Goal: Transaction & Acquisition: Purchase product/service

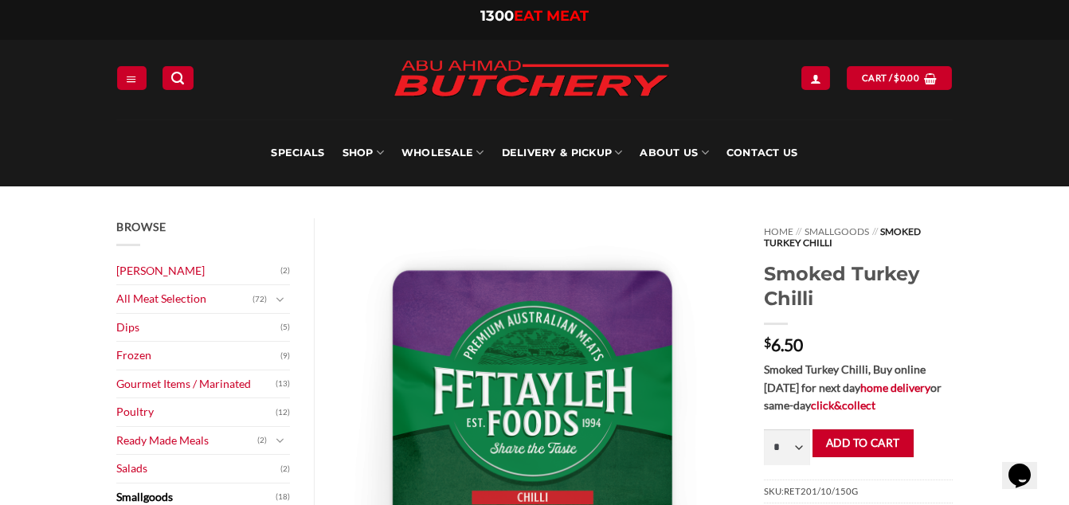
click at [576, 429] on img at bounding box center [540, 506] width 402 height 576
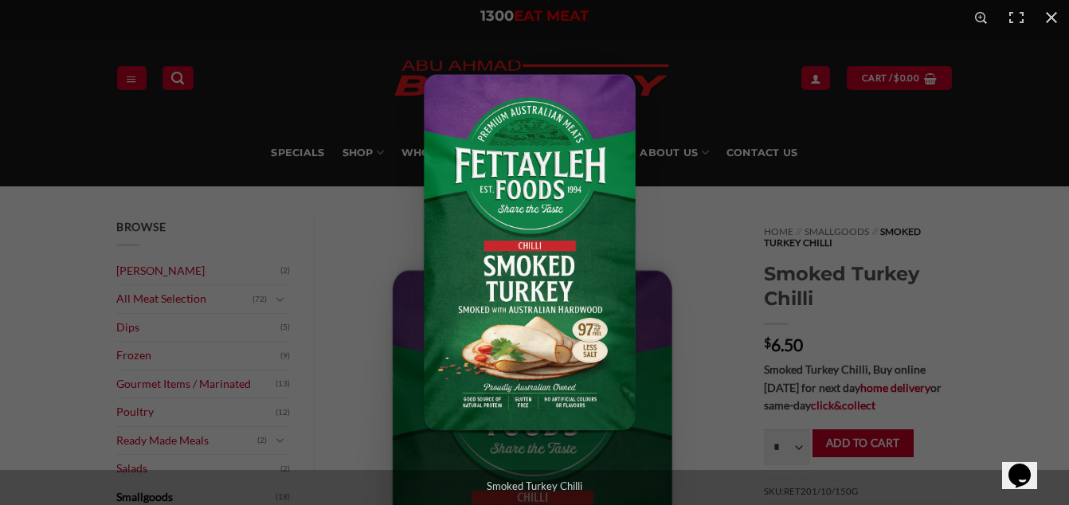
click at [576, 429] on img "Full screen image" at bounding box center [535, 252] width 304 height 435
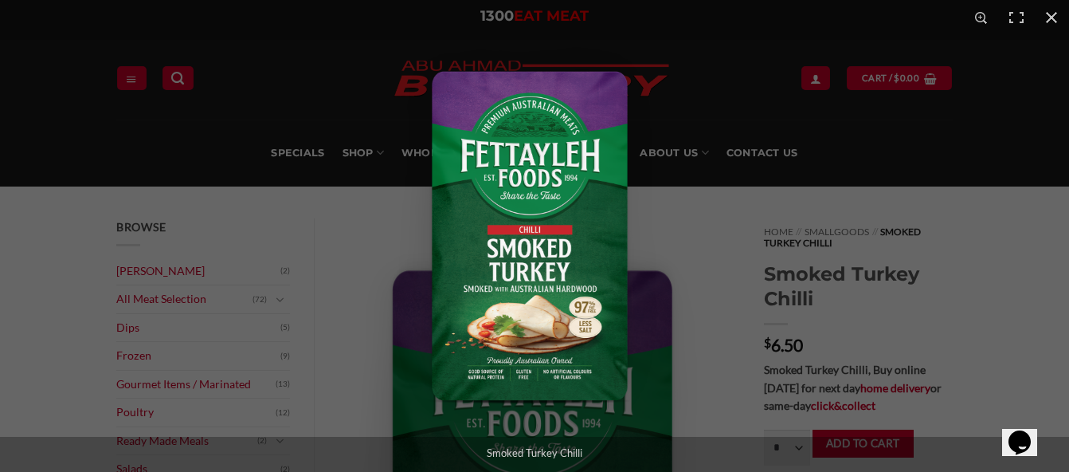
click at [557, 249] on img "Full screen image" at bounding box center [534, 236] width 280 height 402
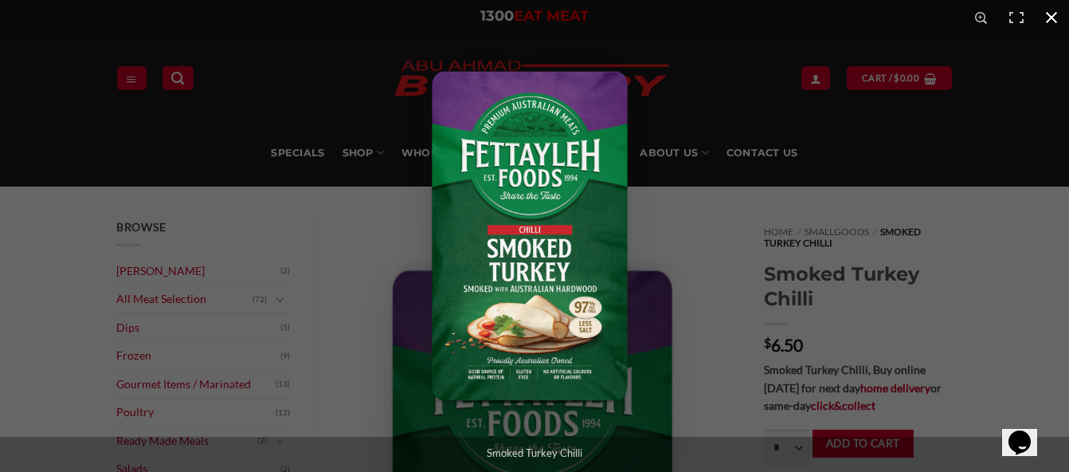
click at [989, 132] on div "Full screen image" at bounding box center [928, 271] width 1069 height 472
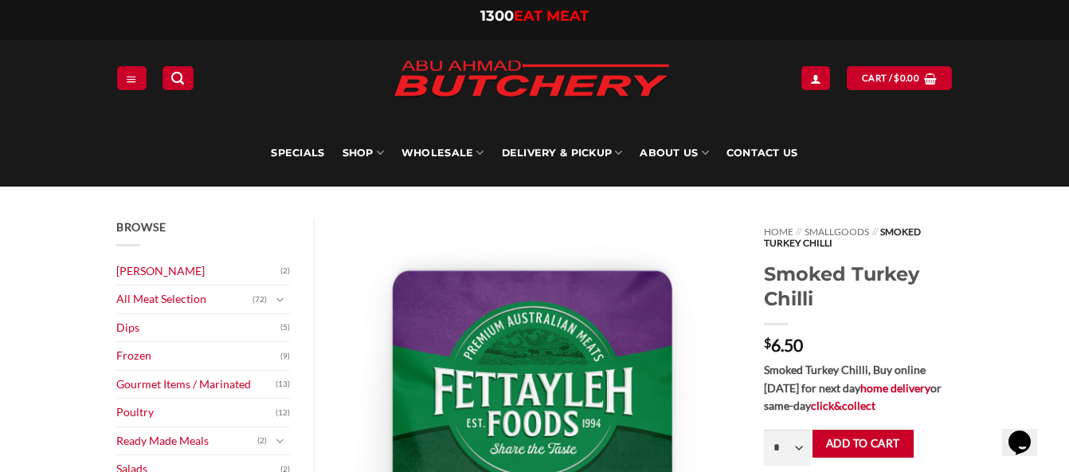
click at [631, 80] on img at bounding box center [531, 79] width 303 height 61
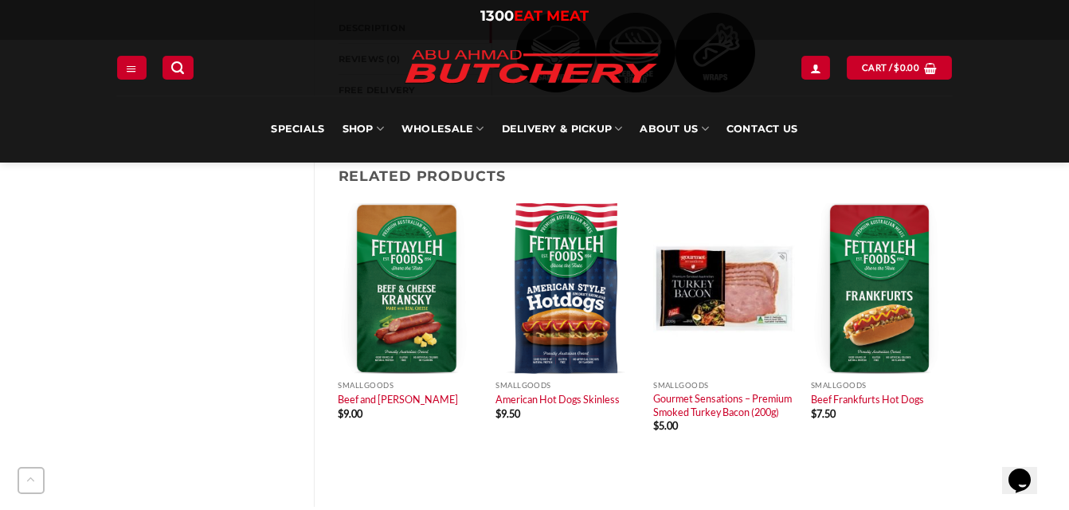
scroll to position [800, 0]
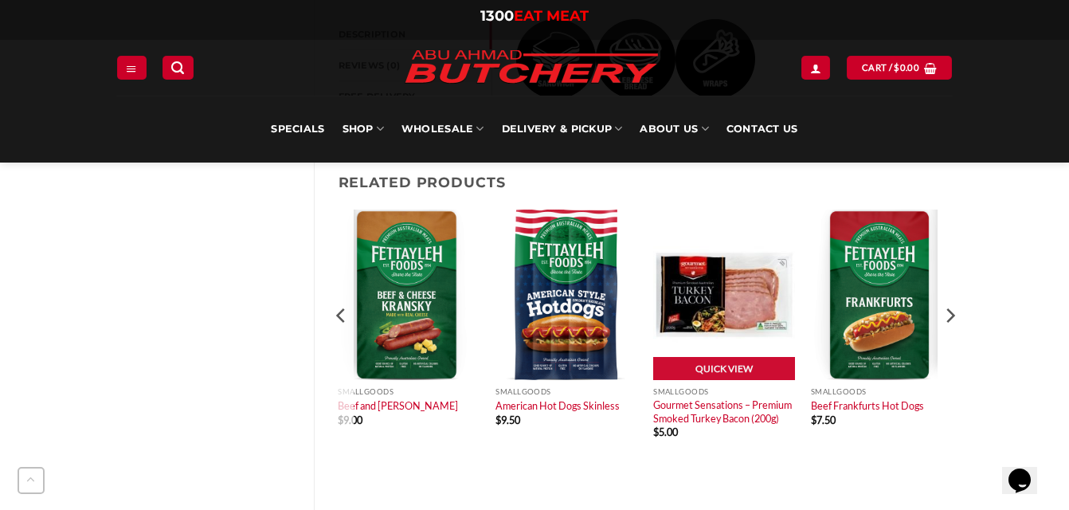
click at [686, 291] on img at bounding box center [724, 295] width 142 height 170
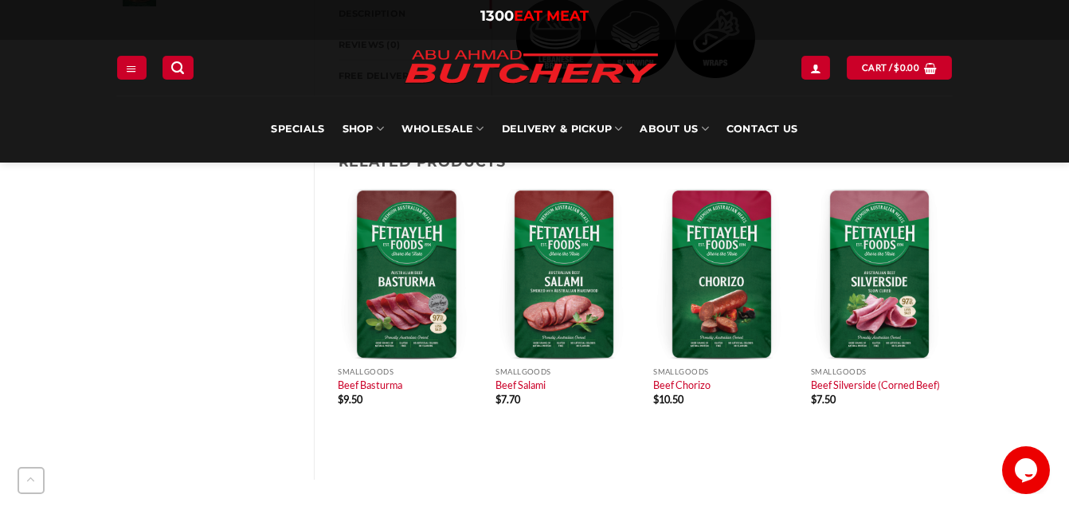
scroll to position [731, 0]
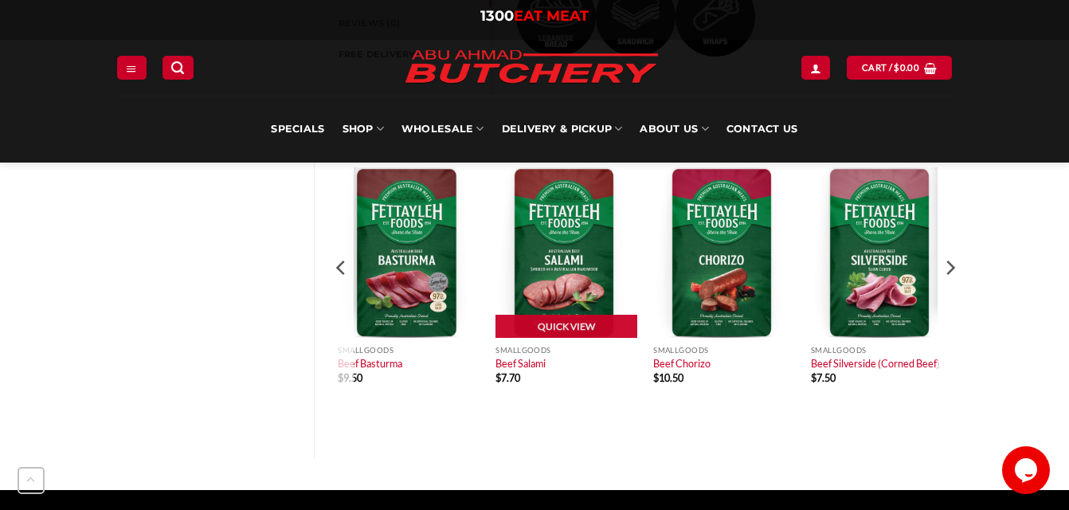
click at [544, 258] on img at bounding box center [567, 252] width 142 height 170
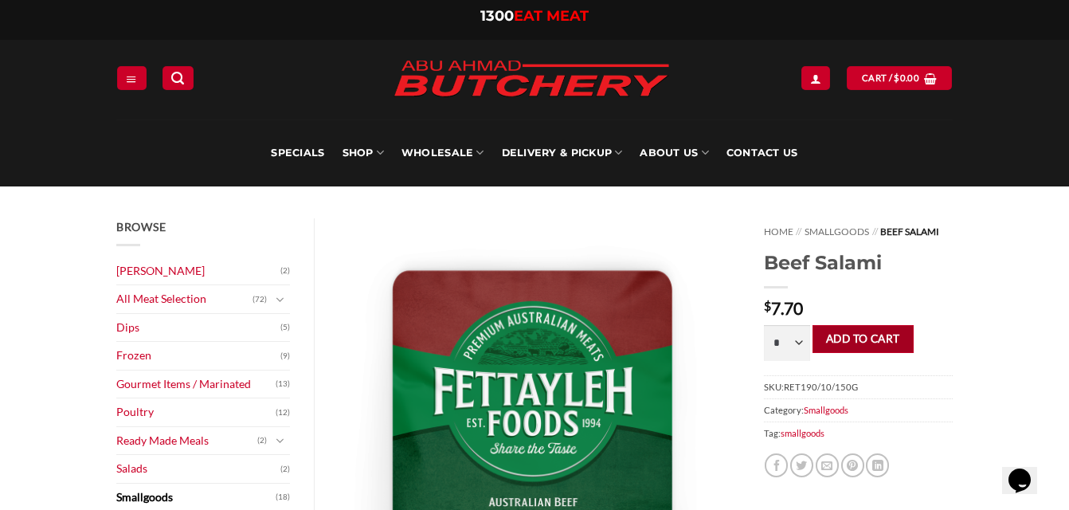
click at [899, 337] on button "Add to cart" at bounding box center [863, 339] width 101 height 28
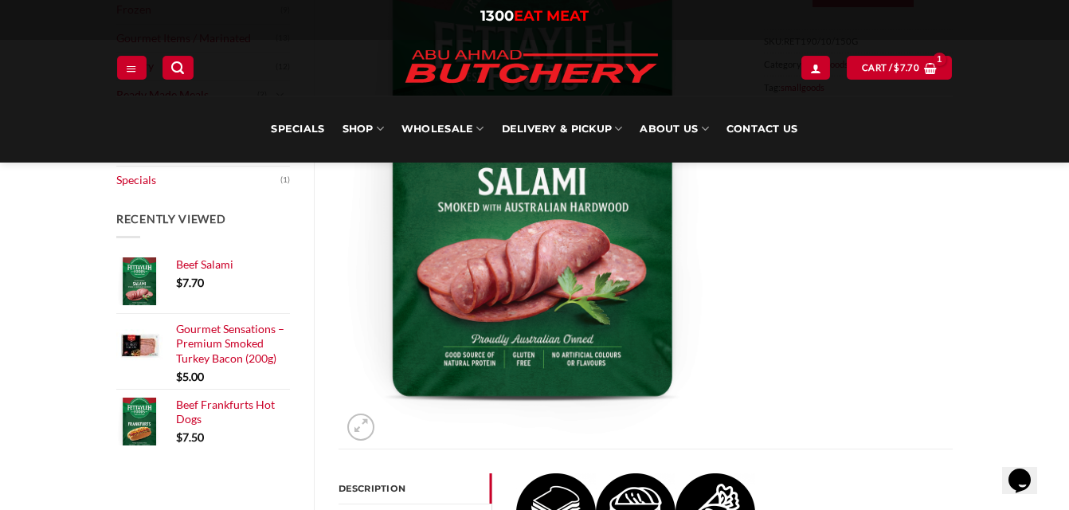
scroll to position [357, 0]
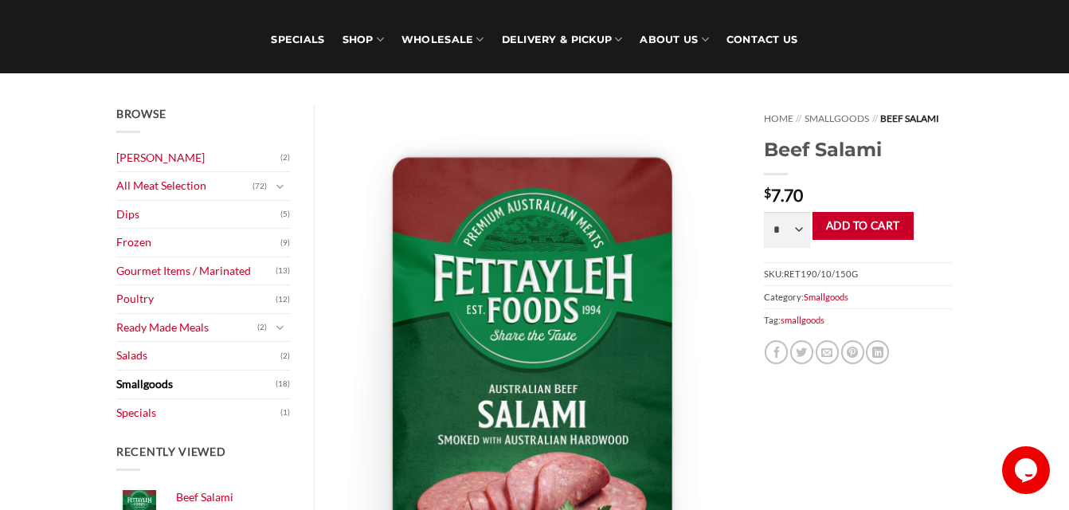
scroll to position [123, 0]
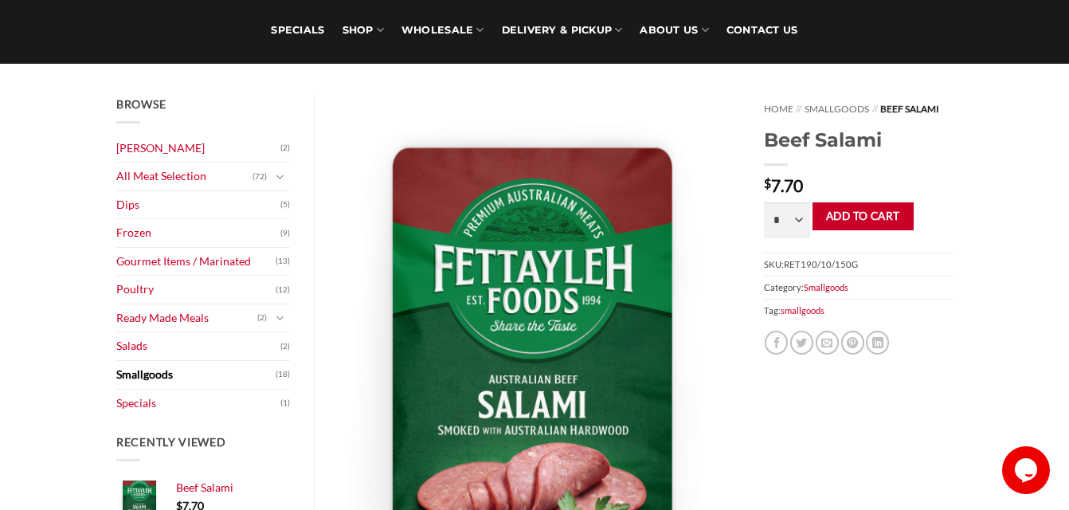
click at [147, 378] on link "Smallgoods" at bounding box center [195, 375] width 159 height 28
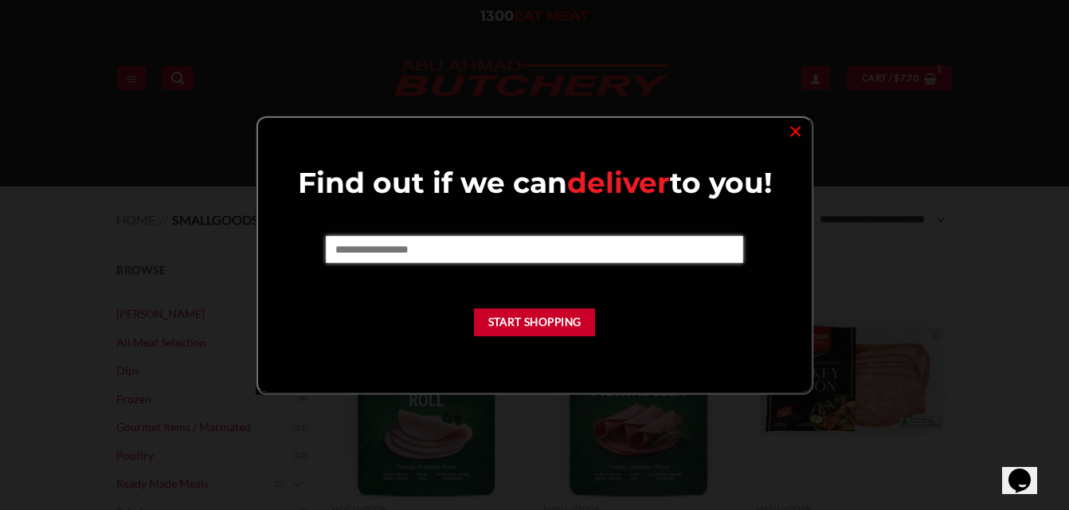
click at [507, 254] on input "text" at bounding box center [534, 249] width 417 height 27
type input "****"
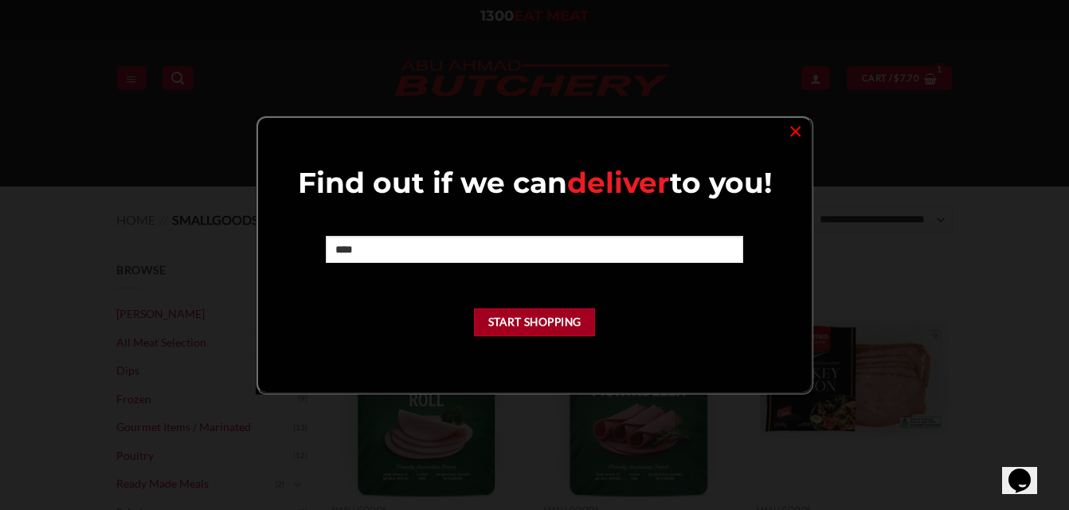
click at [505, 318] on button "Start Shopping" at bounding box center [534, 322] width 121 height 28
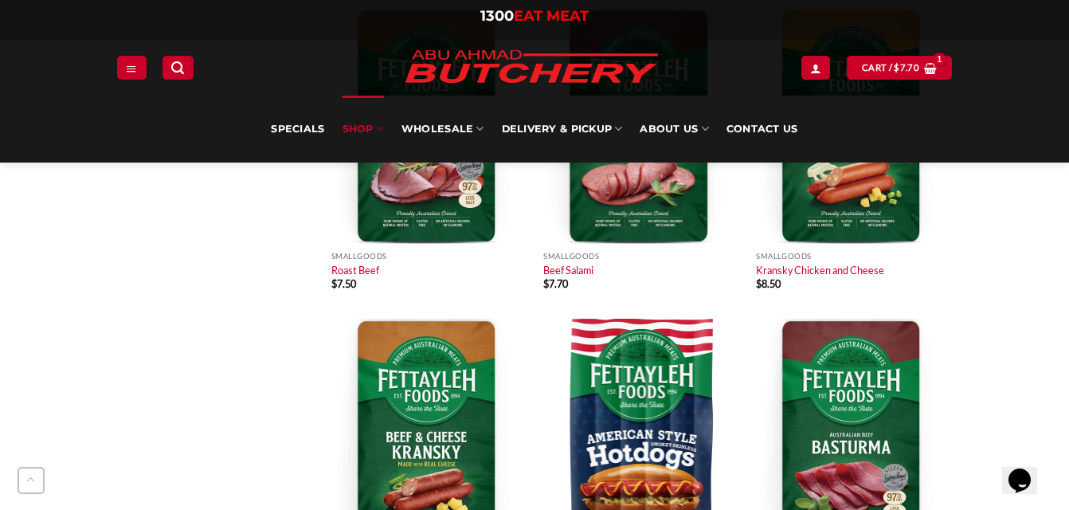
scroll to position [1202, 0]
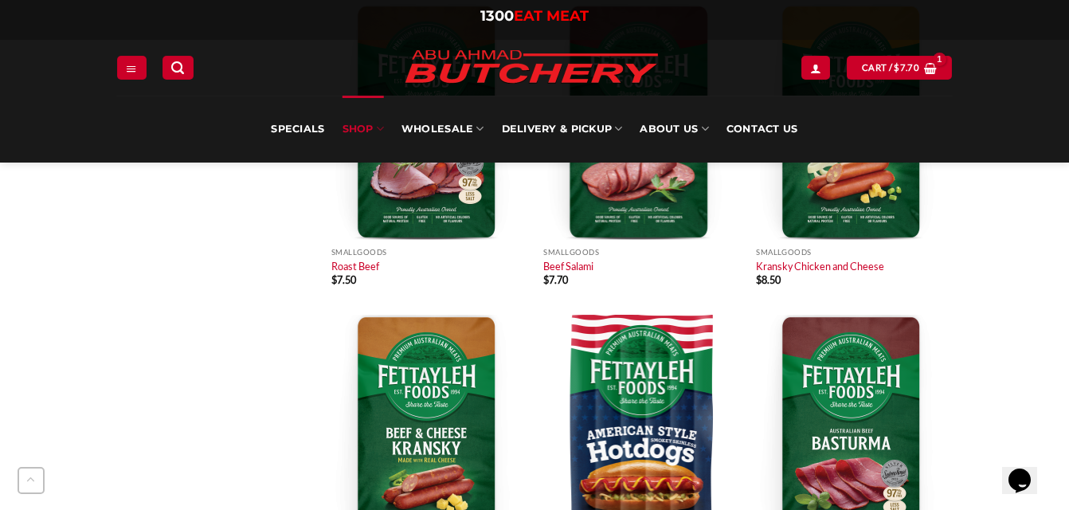
click at [923, 385] on img at bounding box center [854, 433] width 197 height 236
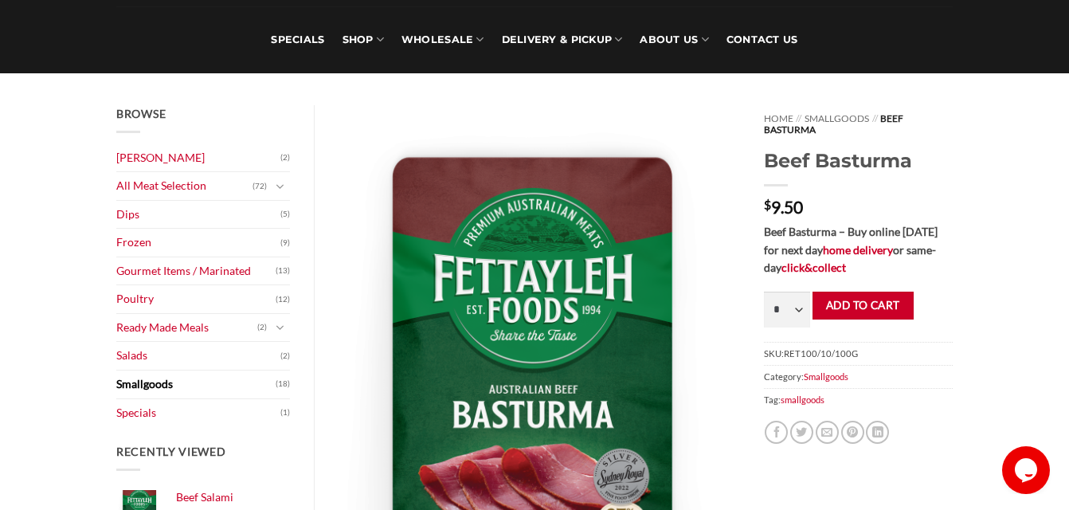
scroll to position [135, 0]
